Goal: Task Accomplishment & Management: Manage account settings

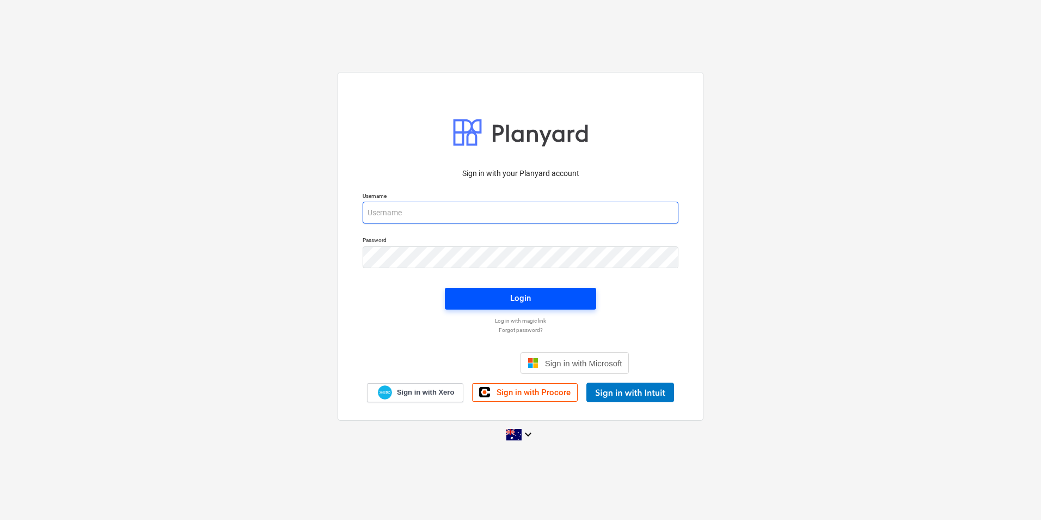
type input "[EMAIL_ADDRESS][DOMAIN_NAME]"
click at [542, 300] on span "Login" at bounding box center [520, 298] width 125 height 14
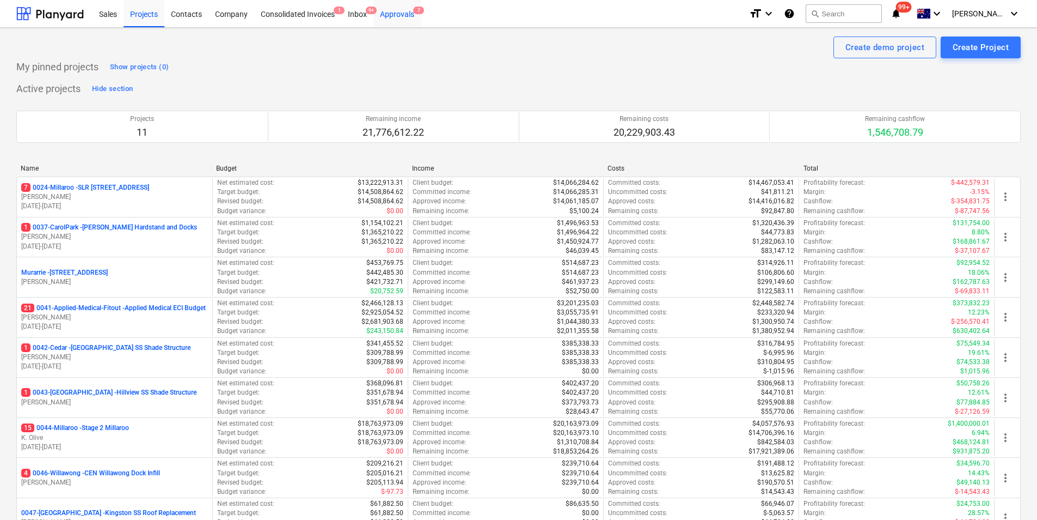
click at [401, 16] on div "Approvals 7" at bounding box center [397, 13] width 47 height 28
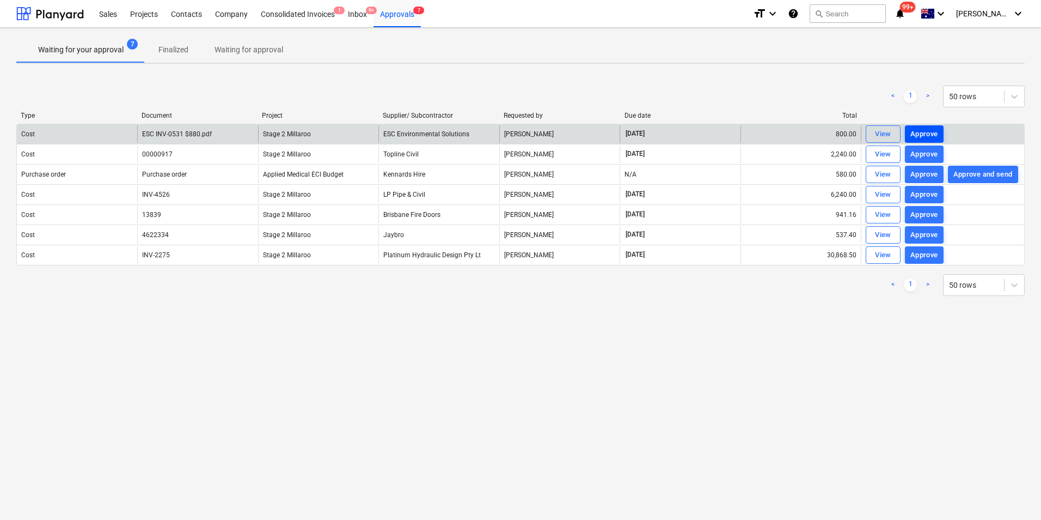
click at [918, 136] on div "Approve" at bounding box center [925, 134] width 28 height 13
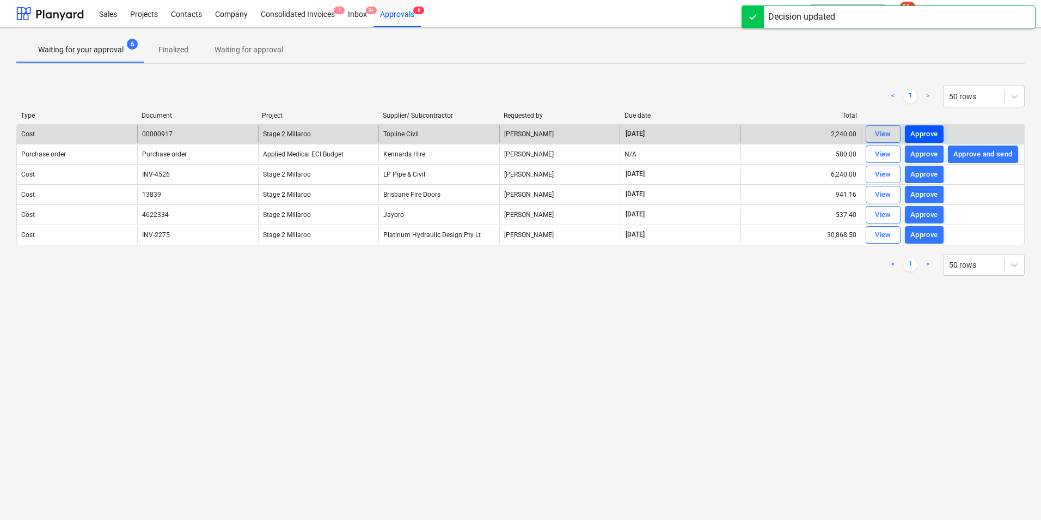
click at [927, 133] on div "Approve" at bounding box center [925, 134] width 28 height 13
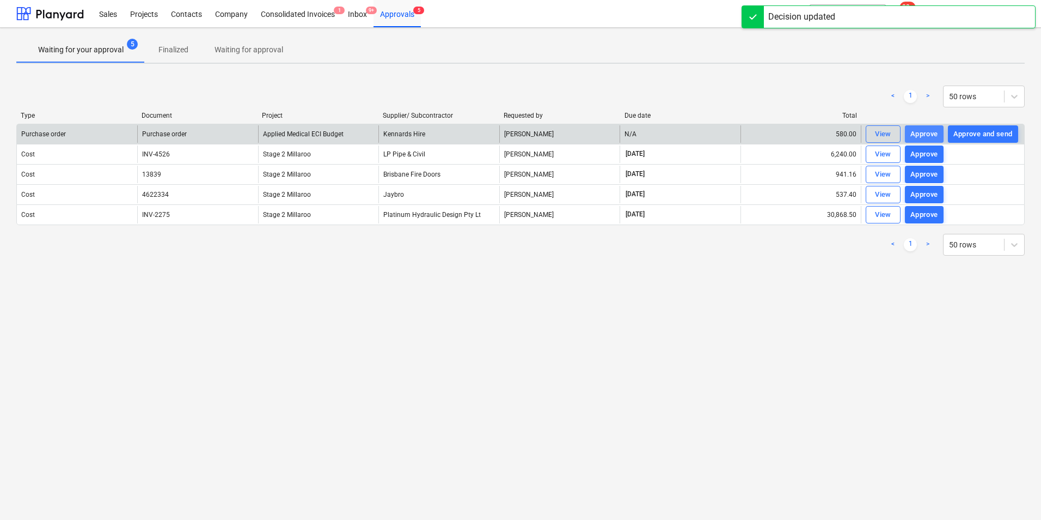
click at [920, 131] on div "Approve" at bounding box center [925, 134] width 28 height 13
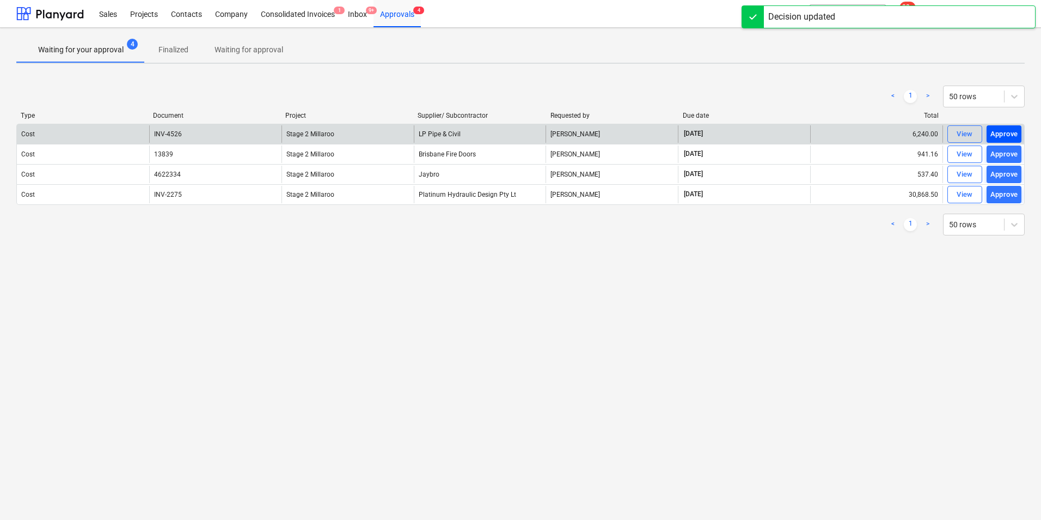
click at [1000, 134] on div "Approve" at bounding box center [1005, 134] width 28 height 13
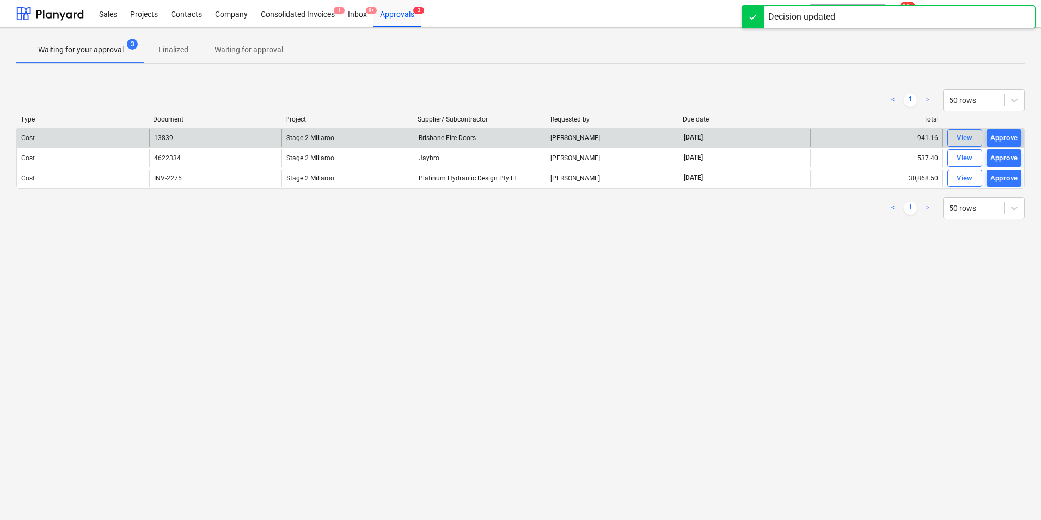
click at [1000, 134] on div "Approve" at bounding box center [1005, 138] width 28 height 13
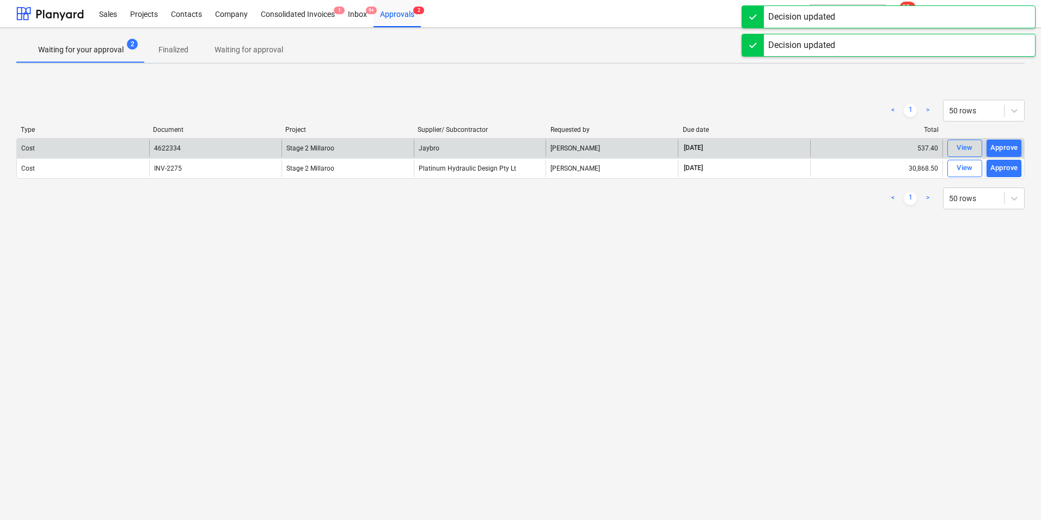
click at [1000, 134] on div "Type Document Project Supplier/ Subcontractor Requested by Due date Total" at bounding box center [520, 132] width 1009 height 12
click at [1001, 139] on button "Approve" at bounding box center [1004, 147] width 35 height 17
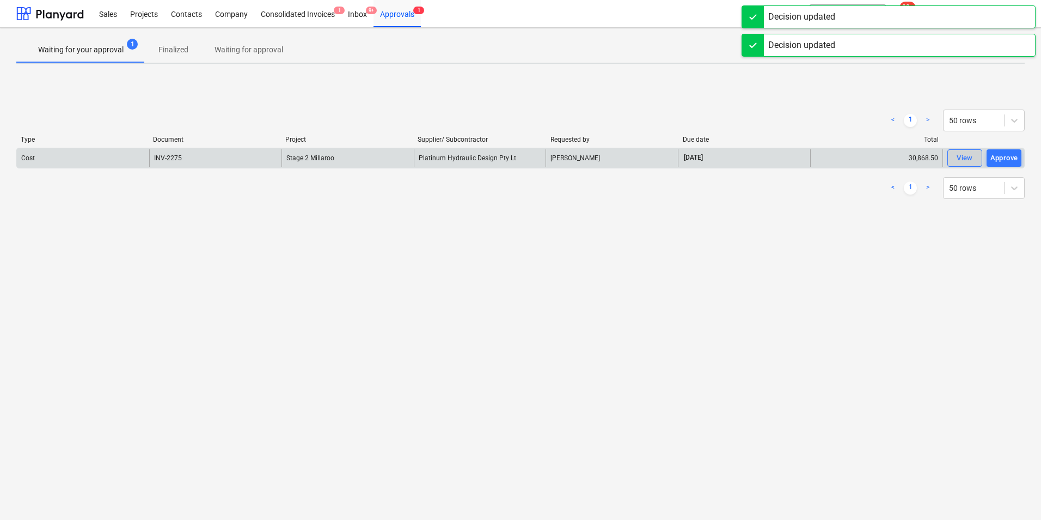
click at [967, 157] on div "View" at bounding box center [965, 158] width 16 height 13
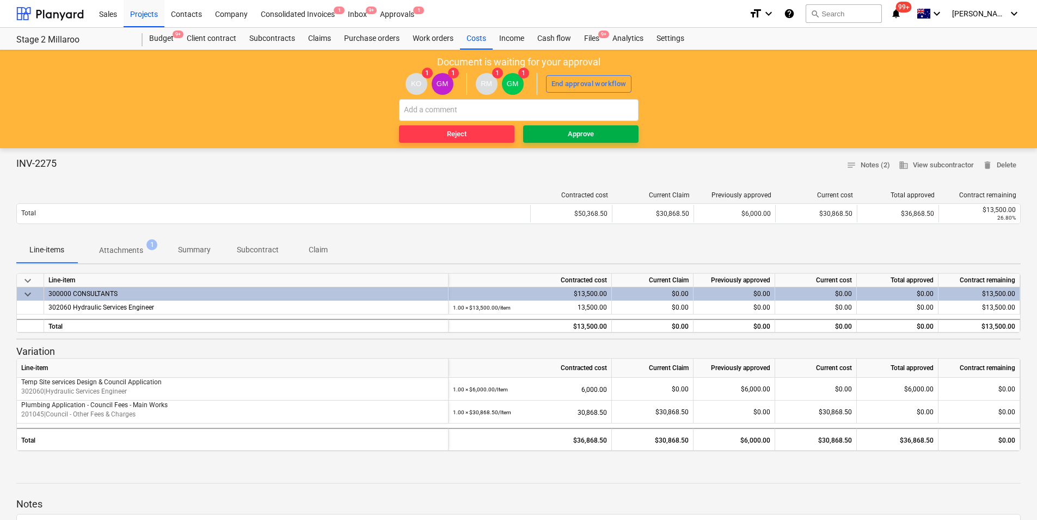
click at [600, 138] on span "Approve" at bounding box center [581, 134] width 107 height 13
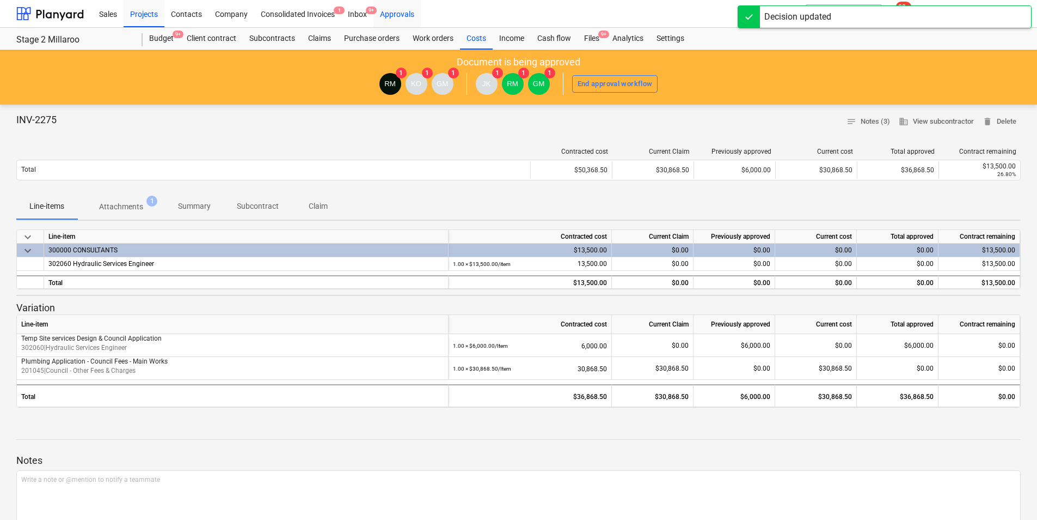
click at [402, 12] on div "Approvals" at bounding box center [397, 13] width 47 height 28
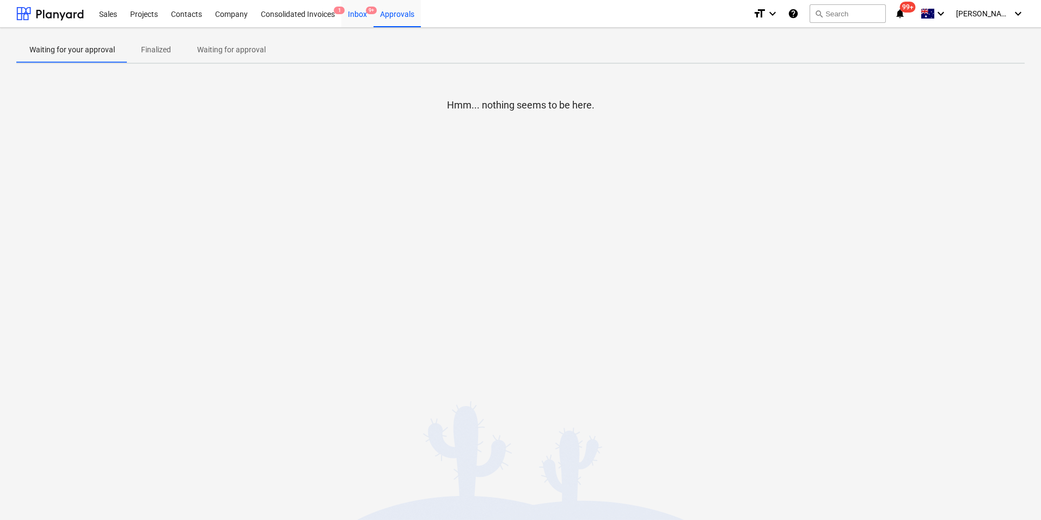
click at [359, 19] on div "Inbox 9+" at bounding box center [357, 13] width 32 height 28
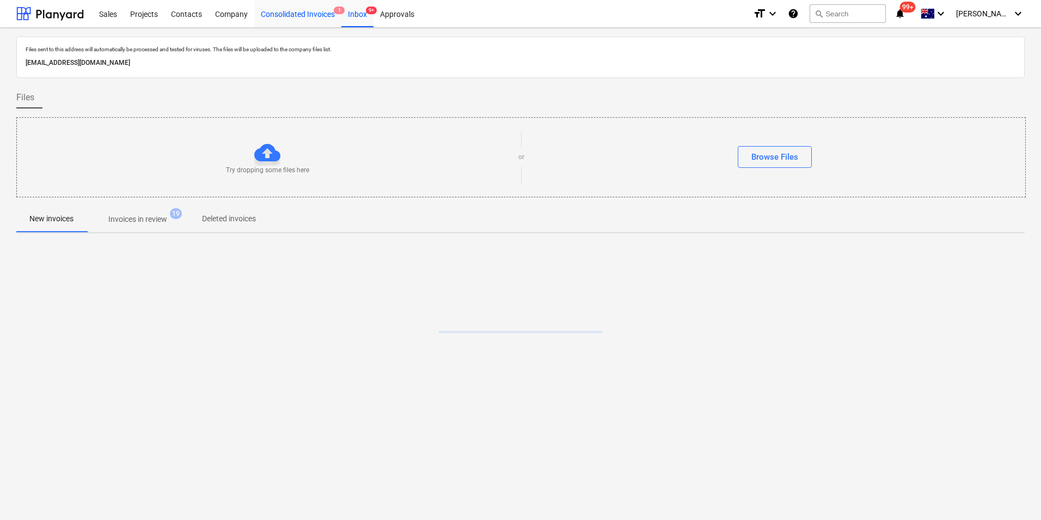
click at [298, 15] on div "Consolidated Invoices 1" at bounding box center [297, 13] width 87 height 28
